Goal: Download file/media

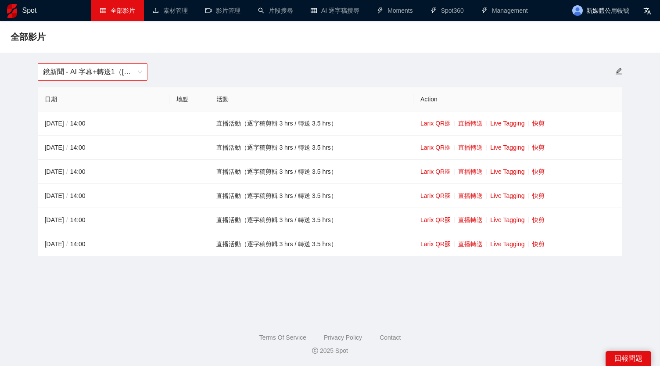
click at [120, 70] on span "鏡新聞 - AI 字幕+轉送1（[DATE]-[DATE]）" at bounding box center [92, 72] width 99 height 17
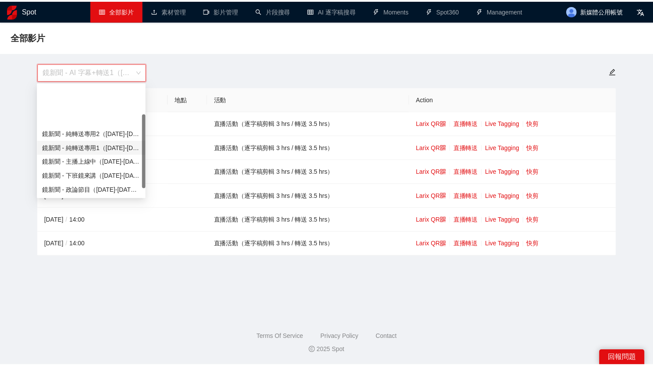
scroll to position [56, 0]
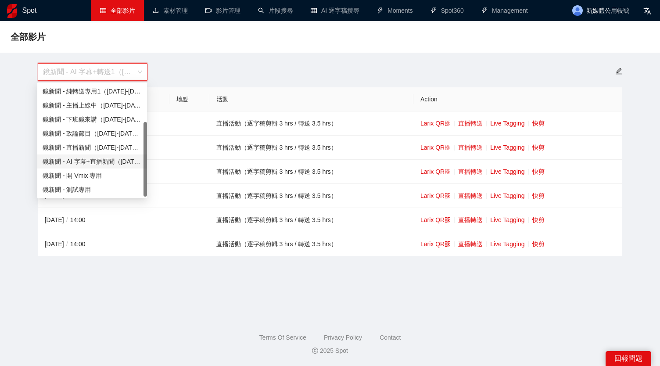
click at [114, 166] on div "鏡新聞 - AI 字幕+直播新聞（[DATE]-[DATE]）" at bounding box center [92, 162] width 99 height 10
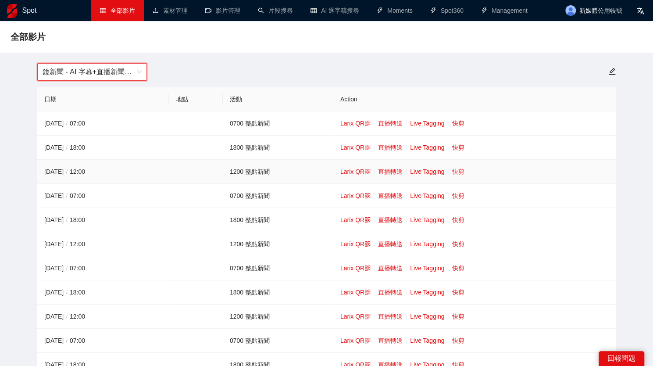
click at [462, 174] on link "快剪" at bounding box center [458, 171] width 12 height 7
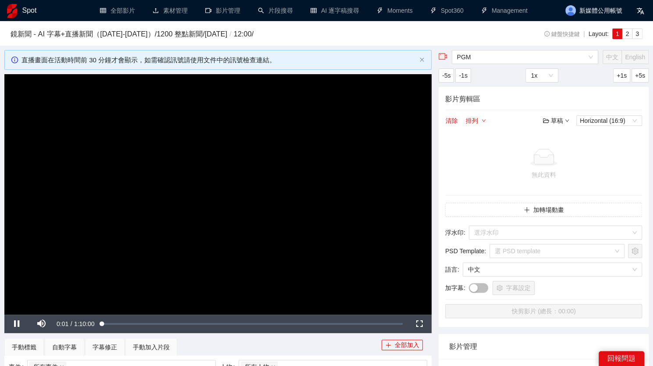
click at [282, 159] on video "Video Player" at bounding box center [217, 194] width 427 height 240
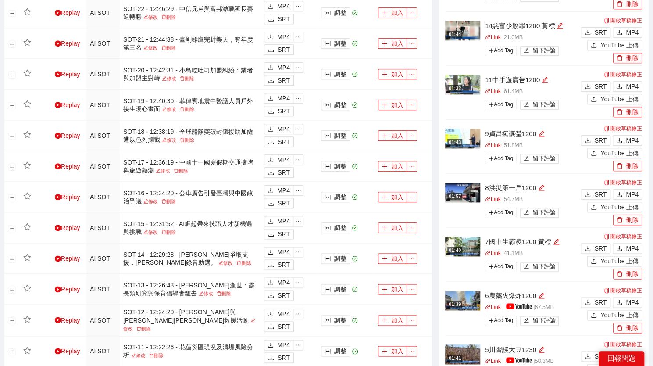
scroll to position [658, 0]
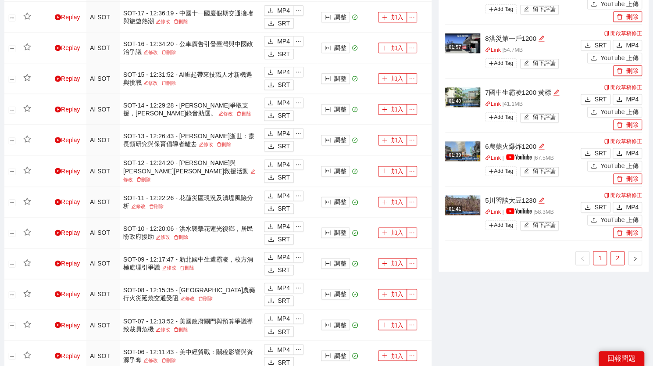
click at [613, 253] on link "2" at bounding box center [617, 257] width 13 height 13
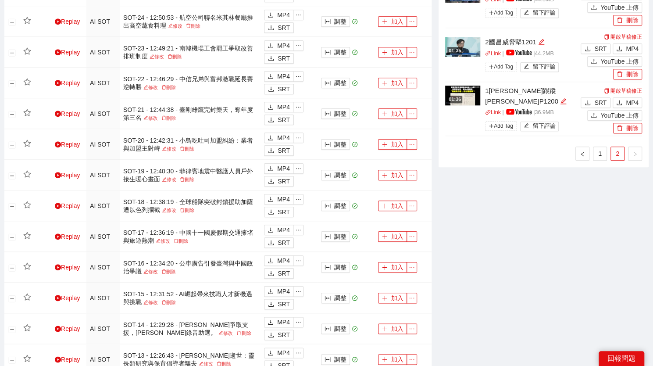
scroll to position [219, 0]
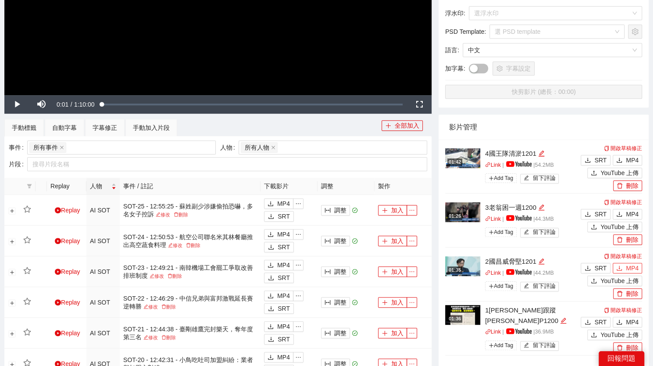
click at [620, 267] on icon "download" at bounding box center [619, 267] width 5 height 5
click at [628, 321] on span "MP4" at bounding box center [632, 322] width 13 height 10
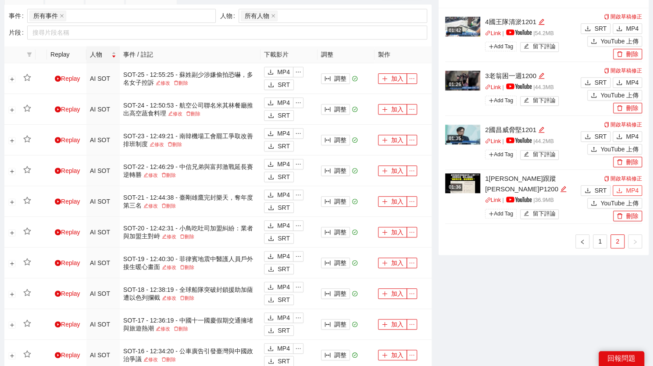
scroll to position [176, 0]
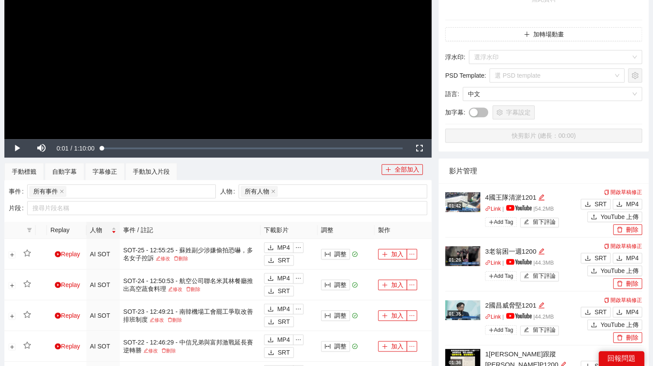
click at [467, 206] on img at bounding box center [462, 202] width 35 height 20
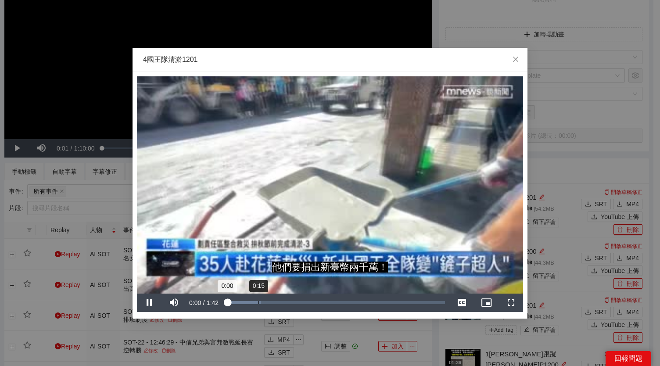
click at [257, 300] on div "Loaded : 15.85% 0:15 0:00" at bounding box center [336, 303] width 228 height 18
click at [286, 301] on div "Loaded : 33.60% 0:28 0:14" at bounding box center [336, 303] width 228 height 18
click at [514, 57] on icon "close" at bounding box center [515, 59] width 7 height 7
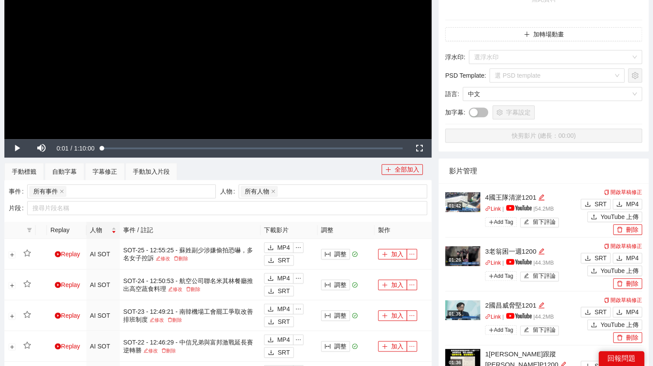
click at [472, 254] on img at bounding box center [462, 256] width 35 height 20
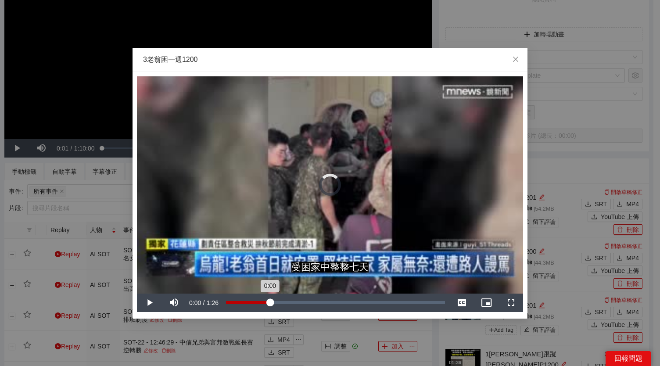
click at [269, 297] on div "Loaded : 18.14% 0:17 0:00" at bounding box center [336, 303] width 228 height 18
click at [520, 57] on span "Close" at bounding box center [516, 60] width 24 height 24
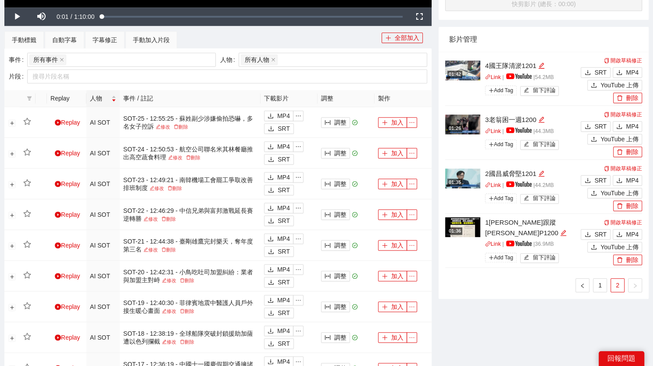
scroll to position [351, 0]
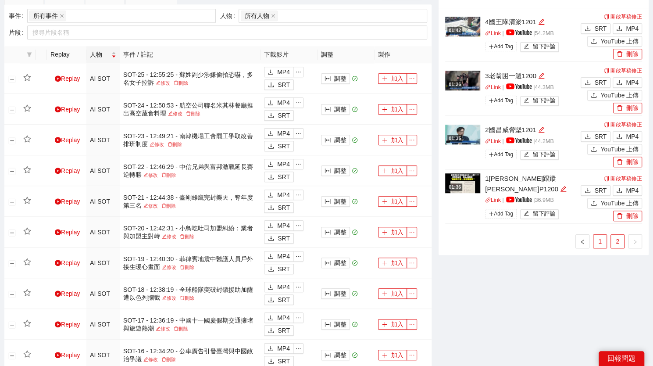
click at [595, 239] on link "1" at bounding box center [600, 241] width 13 height 13
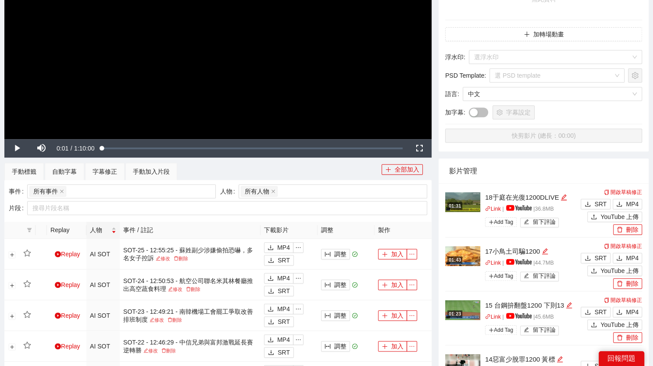
scroll to position [307, 0]
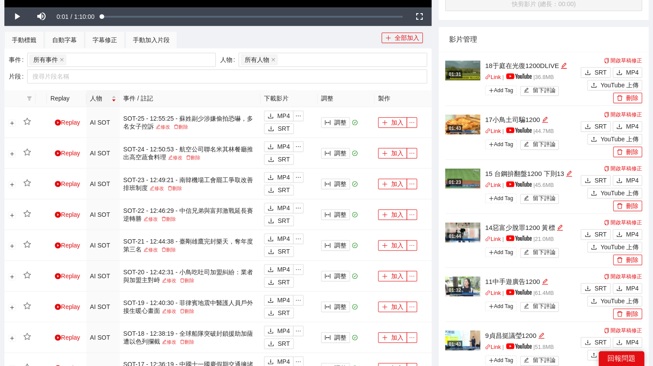
click at [463, 72] on img at bounding box center [462, 71] width 35 height 20
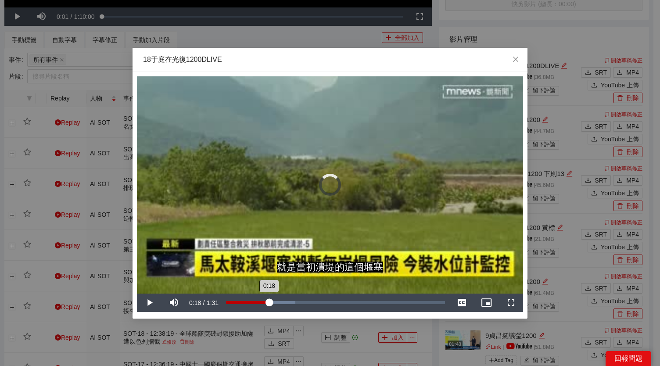
click at [269, 304] on div "Loaded : 31.65% 0:17 0:18" at bounding box center [336, 303] width 228 height 18
click at [311, 302] on div "Loaded : 36.93% 0:25 0:18" at bounding box center [335, 302] width 219 height 3
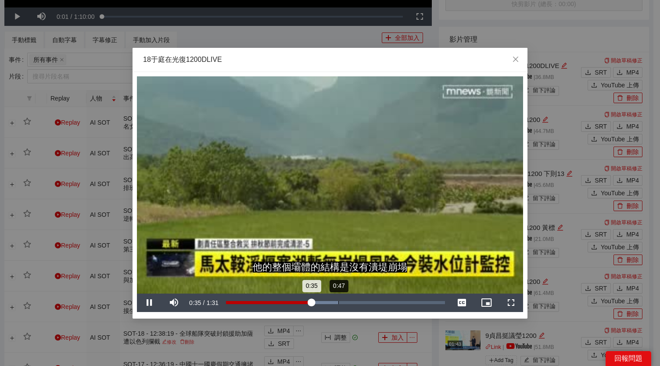
click at [343, 302] on div "Loaded : 51.50% 0:47 0:35" at bounding box center [335, 302] width 219 height 3
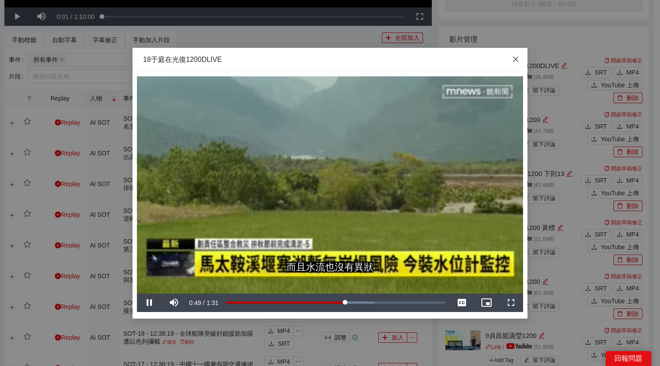
click at [515, 58] on icon "close" at bounding box center [515, 59] width 7 height 7
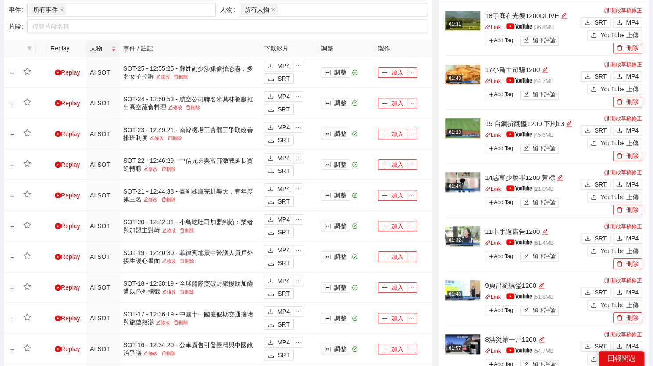
scroll to position [439, 0]
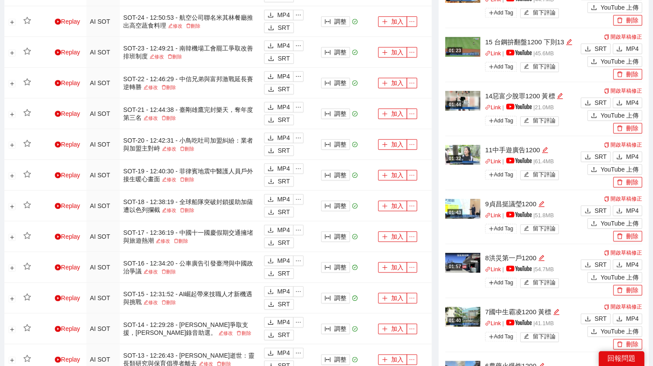
click at [466, 261] on img at bounding box center [462, 263] width 35 height 20
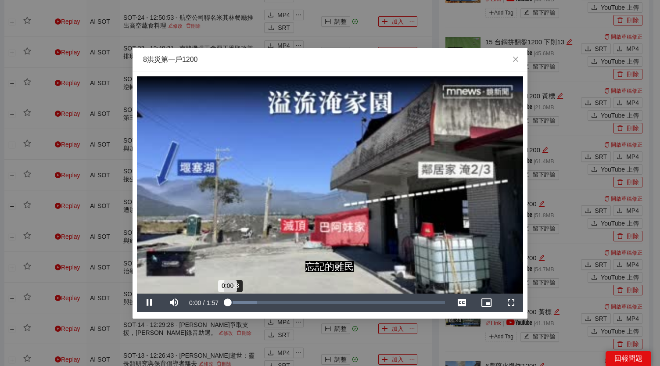
click at [251, 302] on div "Loaded : 14.23% 0:03 0:00" at bounding box center [335, 302] width 219 height 3
click at [319, 251] on video "Video Player" at bounding box center [330, 184] width 386 height 217
drag, startPoint x: 568, startPoint y: 191, endPoint x: 573, endPoint y: 184, distance: 8.5
click at [569, 191] on div "**********" at bounding box center [330, 183] width 660 height 366
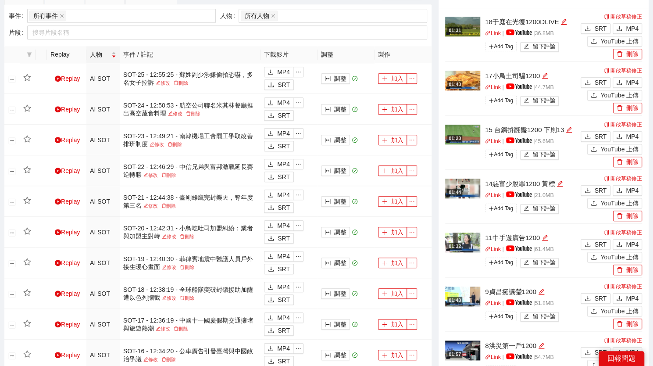
scroll to position [731, 0]
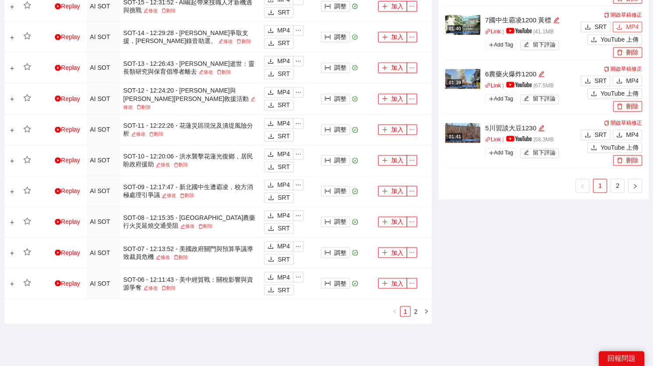
click at [624, 28] on button "MP4" at bounding box center [627, 27] width 29 height 11
click at [627, 132] on span "MP4" at bounding box center [632, 135] width 13 height 10
